Goal: Transaction & Acquisition: Purchase product/service

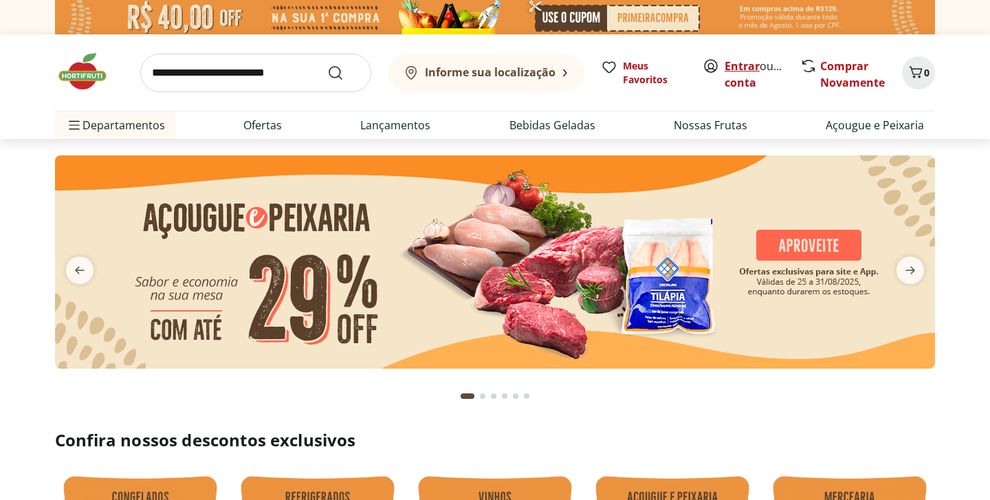
click at [744, 64] on link "Entrar" at bounding box center [742, 65] width 35 height 15
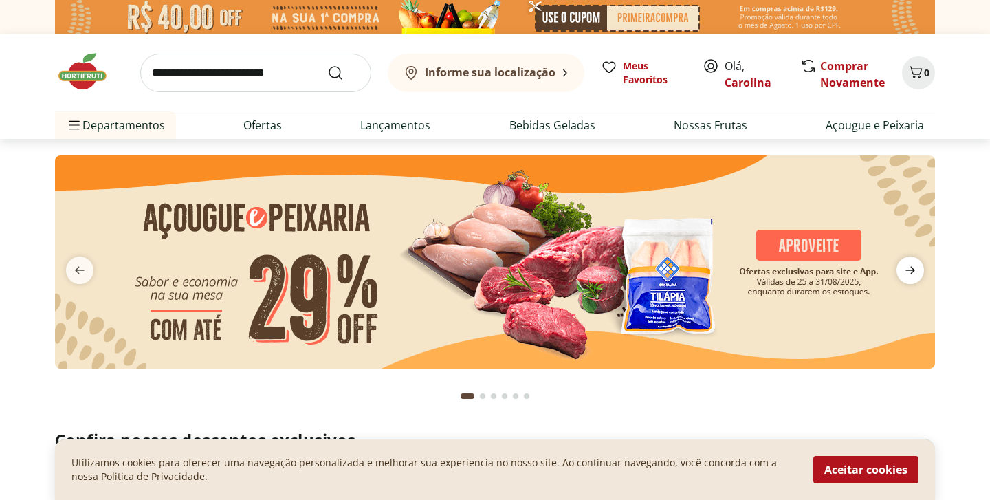
click at [917, 270] on icon "next" at bounding box center [910, 270] width 17 height 17
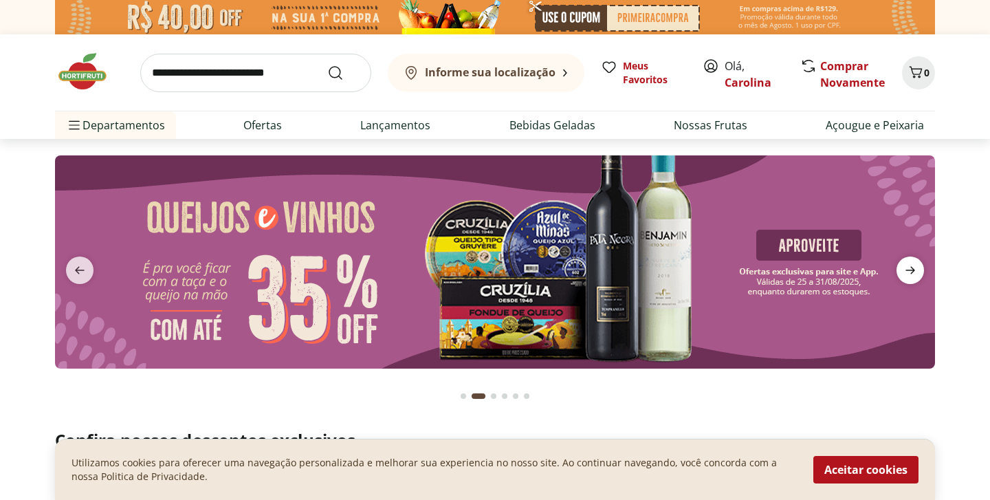
click at [917, 270] on icon "next" at bounding box center [910, 270] width 17 height 17
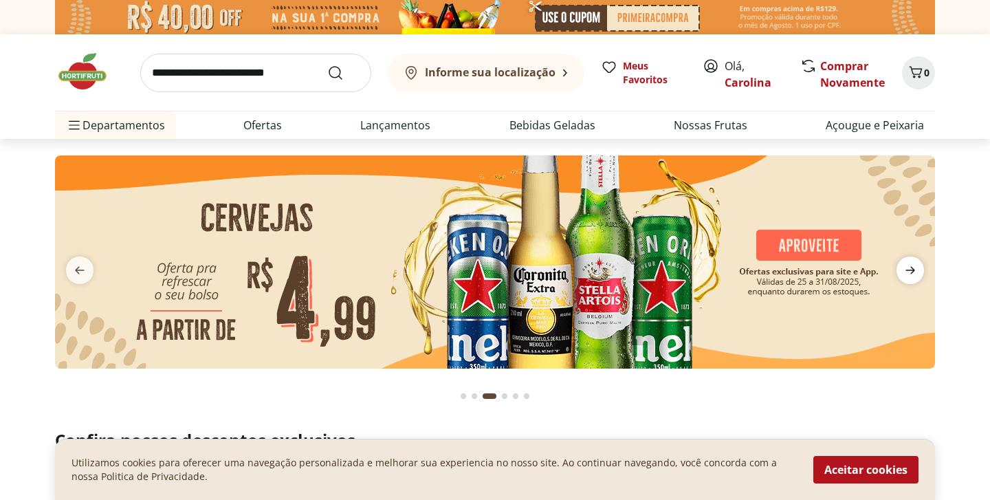
click at [917, 270] on icon "next" at bounding box center [910, 270] width 17 height 17
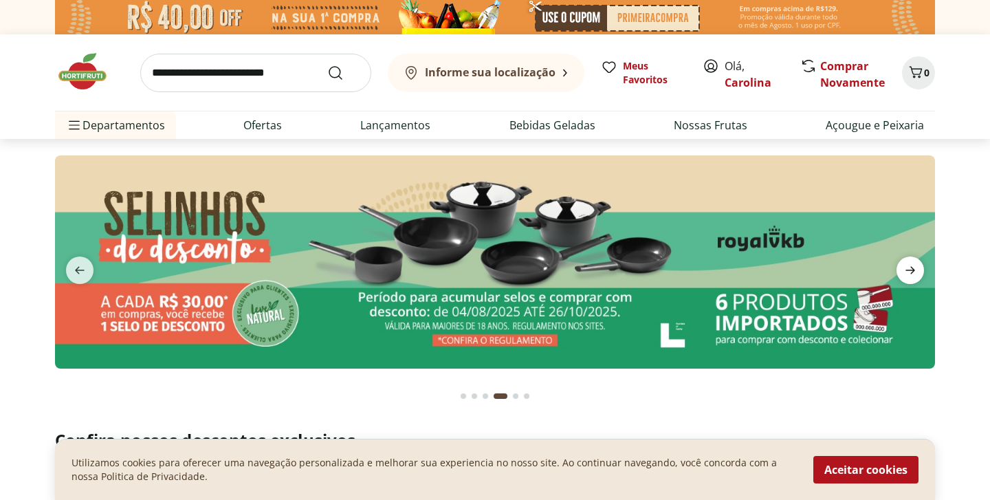
click at [917, 270] on icon "next" at bounding box center [910, 270] width 17 height 17
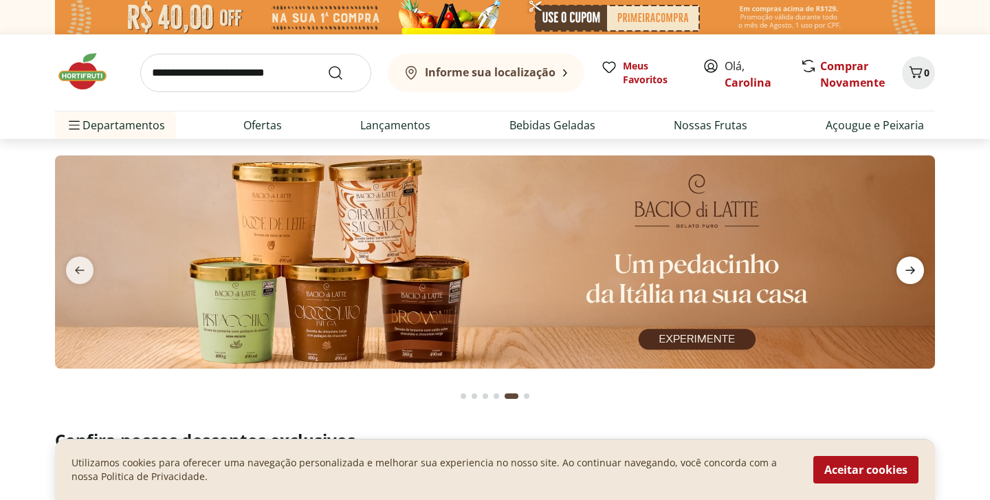
click at [917, 270] on icon "next" at bounding box center [910, 270] width 17 height 17
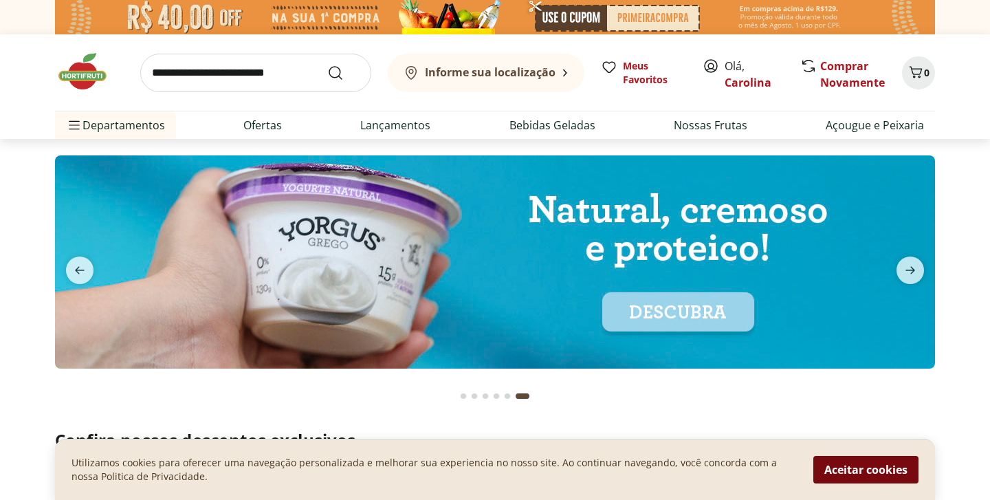
click at [850, 467] on button "Aceitar cookies" at bounding box center [866, 470] width 105 height 28
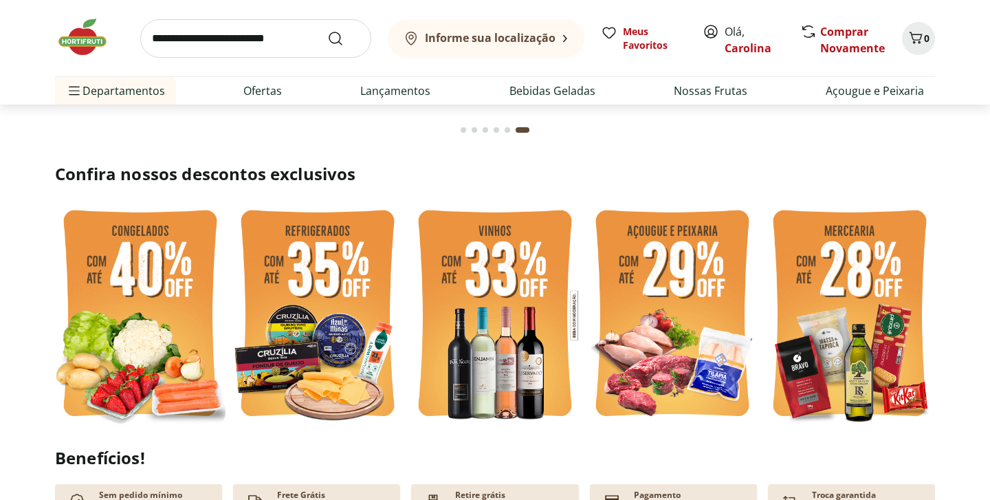
scroll to position [325, 0]
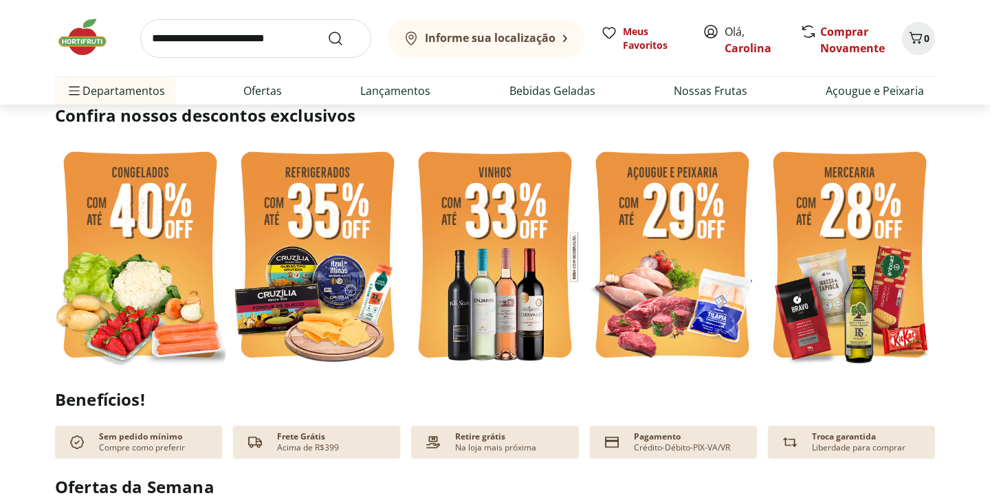
click at [645, 304] on img at bounding box center [672, 257] width 171 height 228
select select "**********"
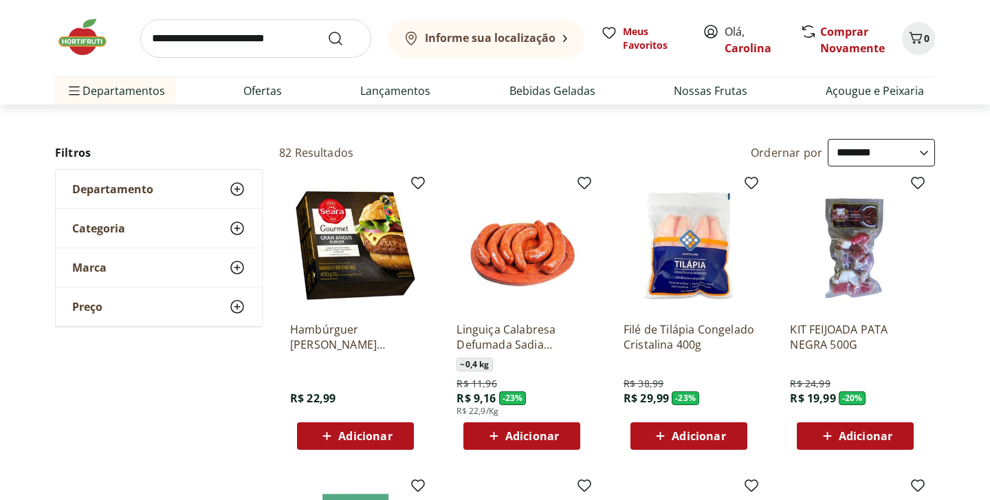
scroll to position [56, 0]
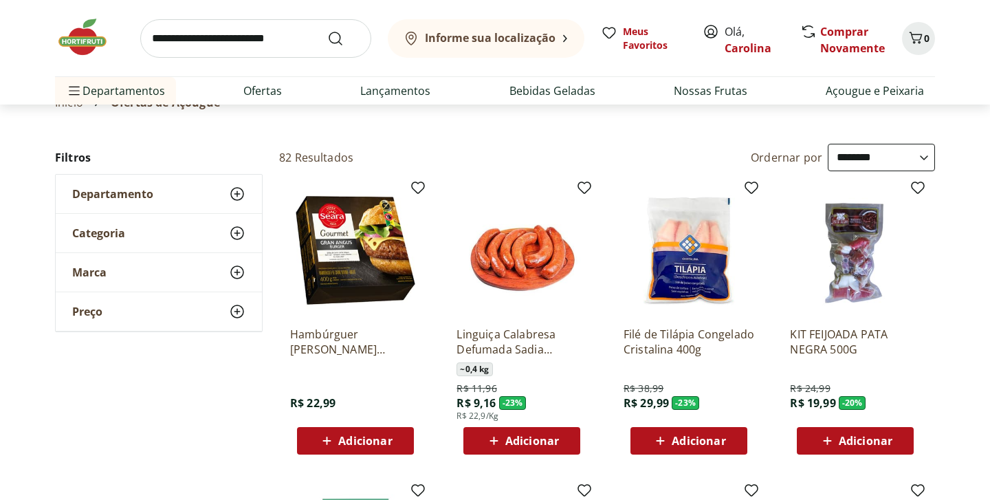
click at [241, 237] on use at bounding box center [237, 233] width 17 height 17
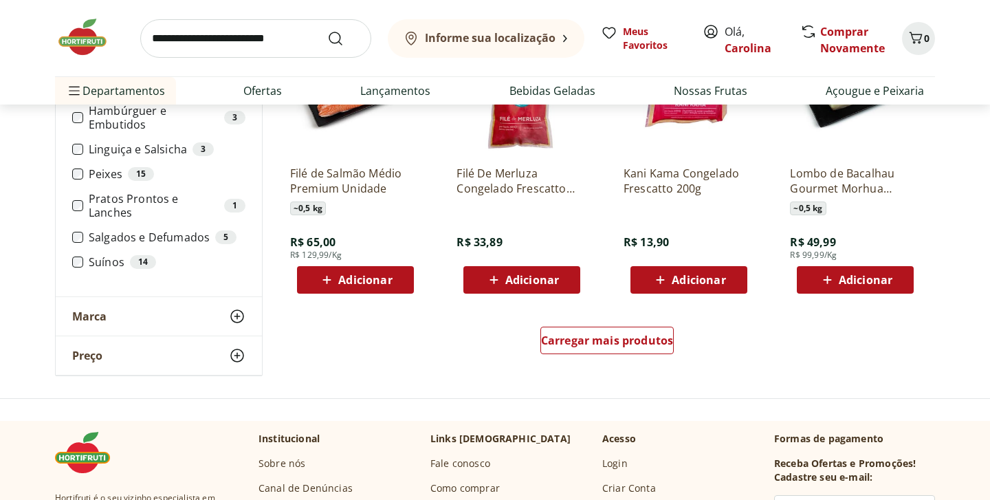
scroll to position [835, 0]
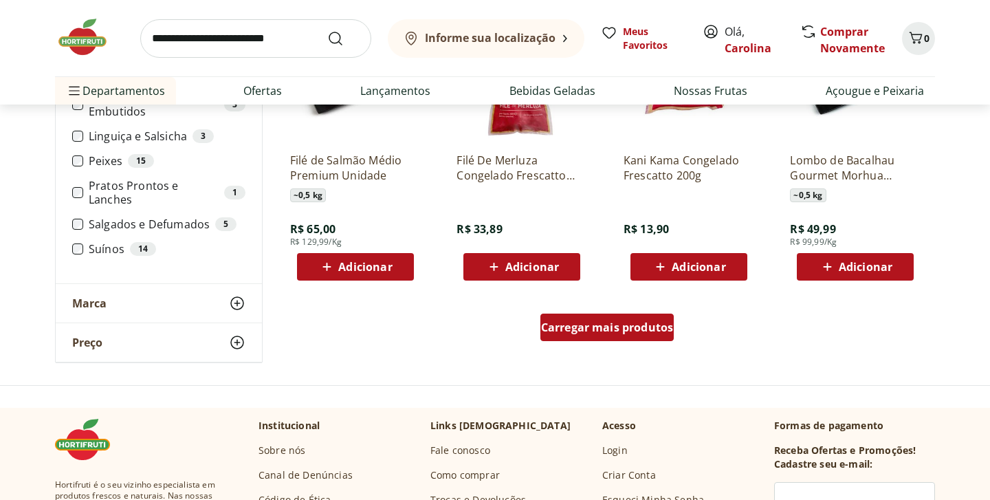
click at [651, 336] on div "Carregar mais produtos" at bounding box center [608, 328] width 134 height 28
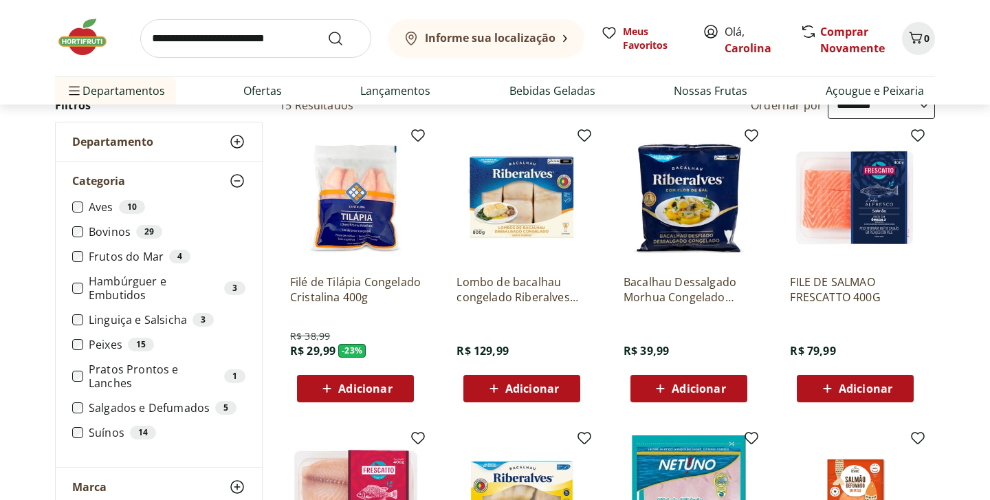
scroll to position [96, 0]
